Goal: Navigation & Orientation: Find specific page/section

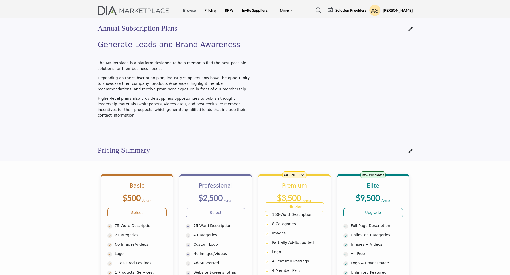
click at [191, 11] on link "Browse" at bounding box center [189, 10] width 13 height 5
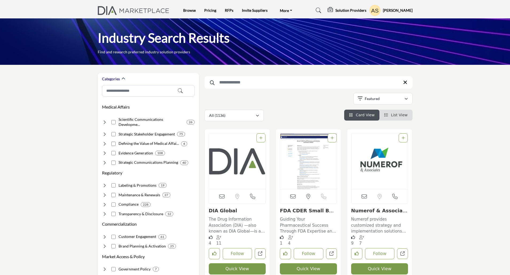
click at [368, 157] on img "Open Listing in new tab" at bounding box center [379, 162] width 57 height 56
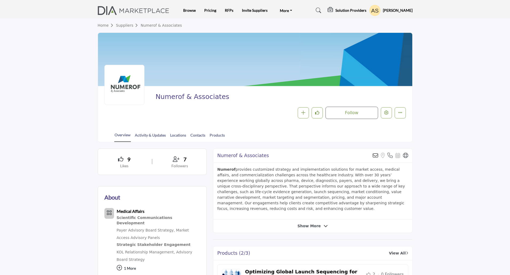
click at [354, 10] on h5 "Solution Providers" at bounding box center [350, 10] width 31 height 5
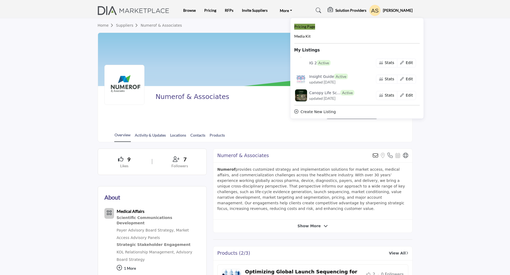
click at [309, 27] on span "Pricing Page" at bounding box center [304, 26] width 21 height 5
